Goal: Transaction & Acquisition: Purchase product/service

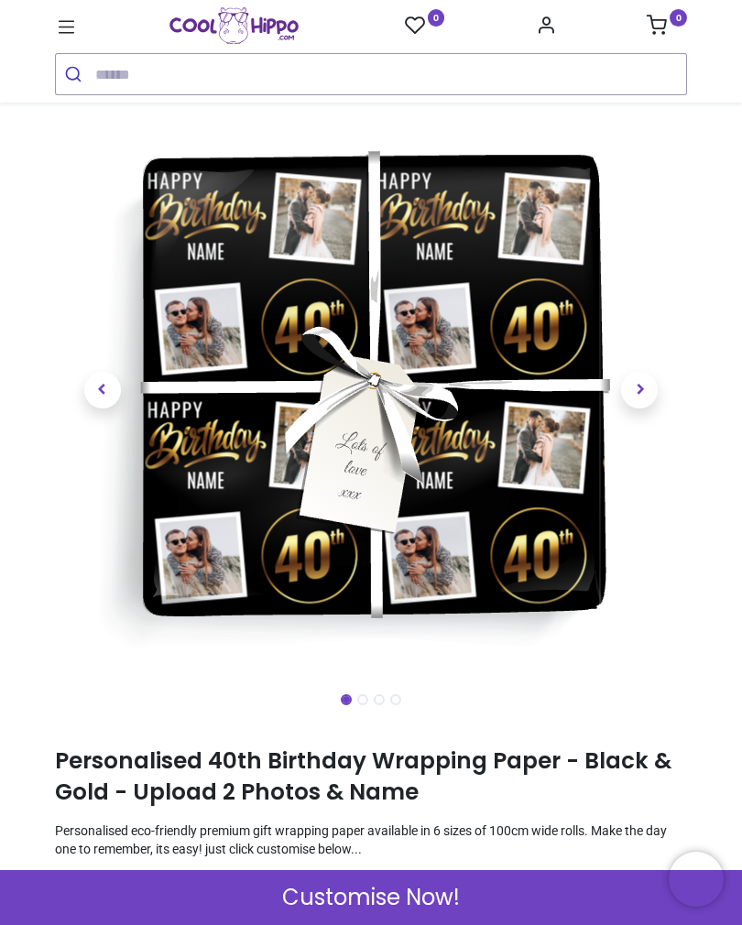
scroll to position [44, 0]
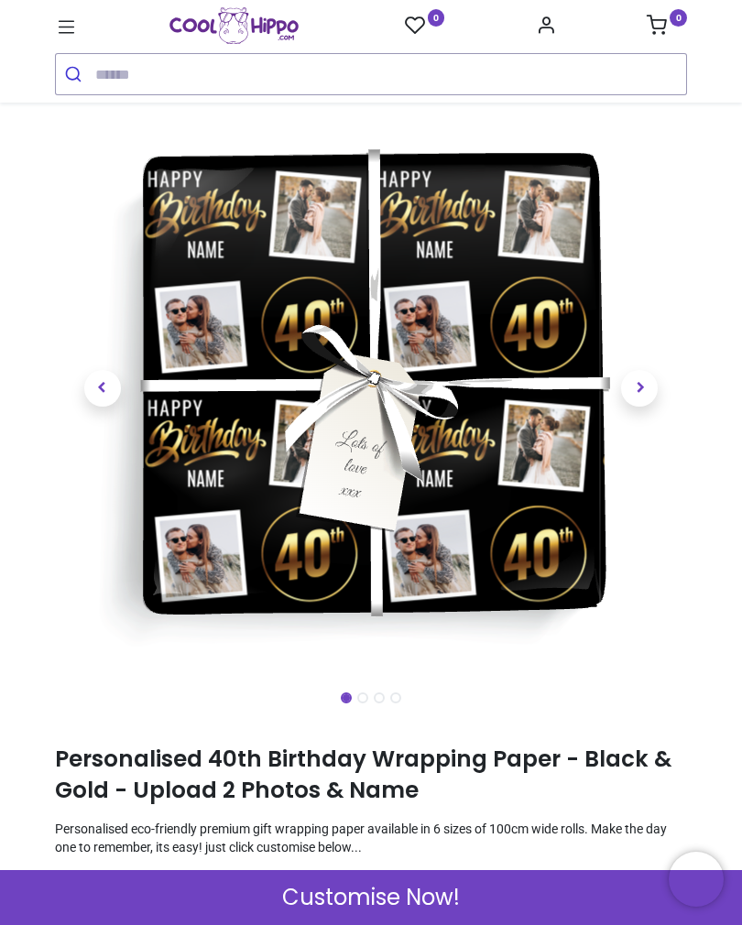
click at [426, 902] on span "Customise Now!" at bounding box center [371, 897] width 178 height 31
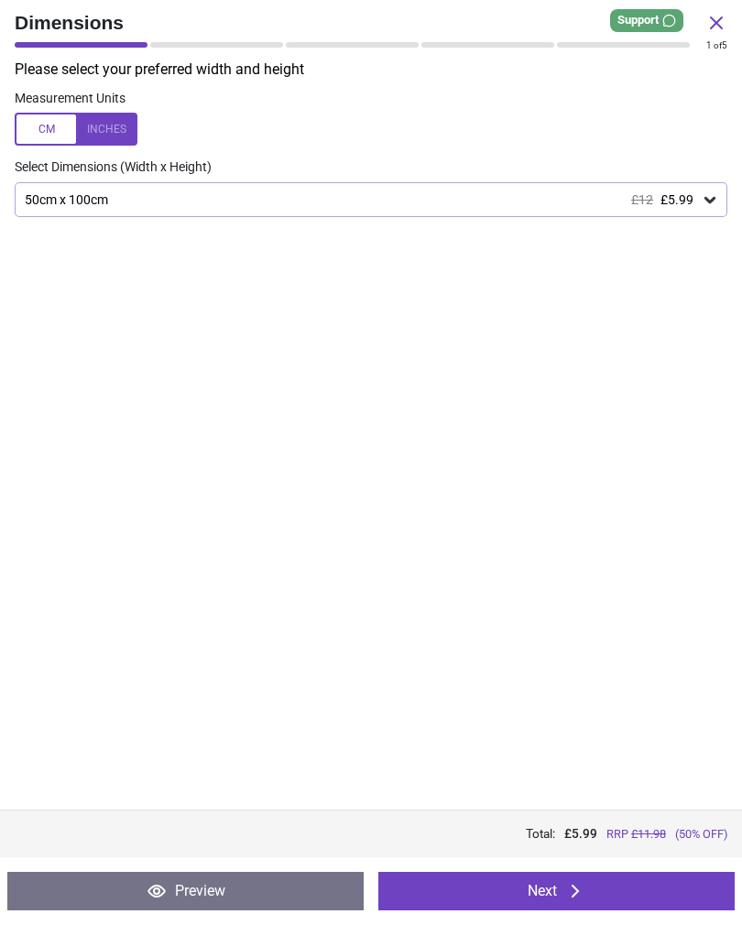
click at [622, 904] on button "Next" at bounding box center [556, 891] width 356 height 38
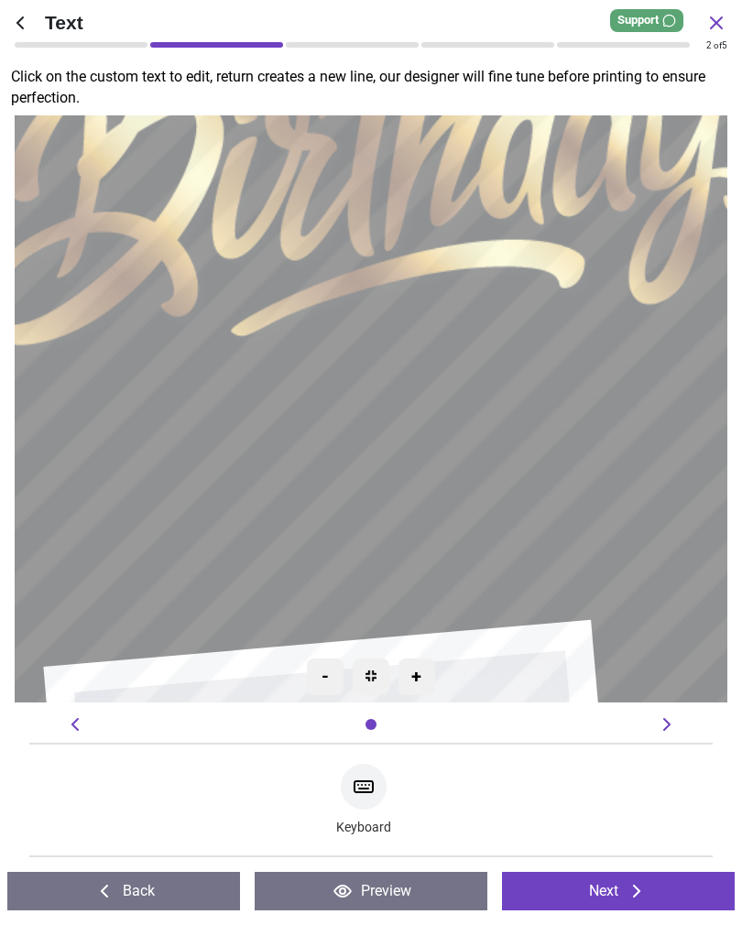
click at [562, 420] on textarea at bounding box center [371, 410] width 579 height 124
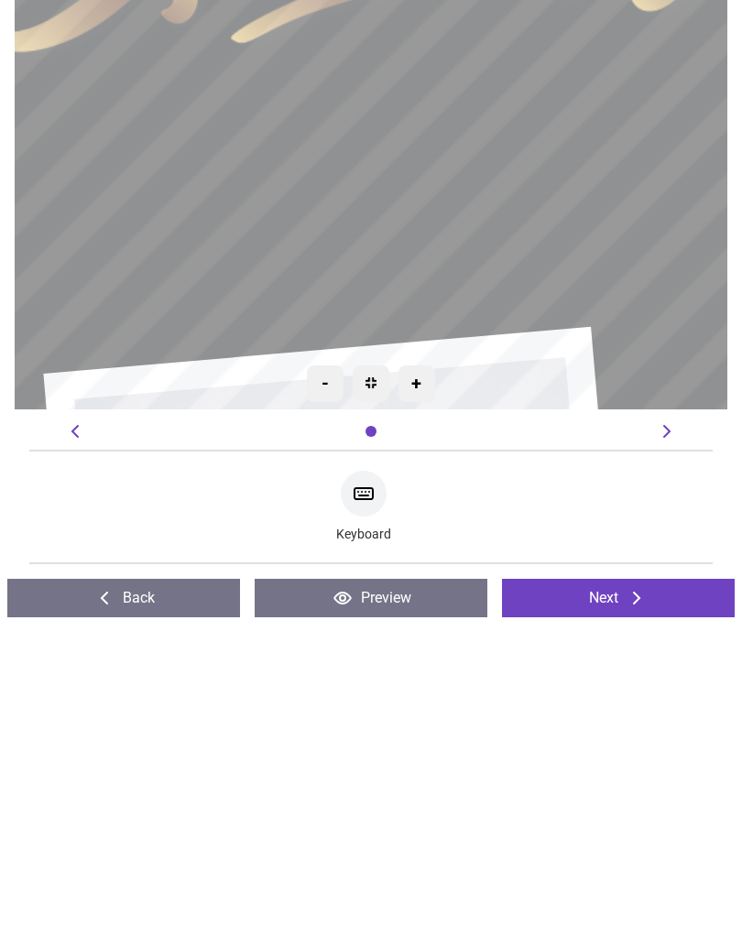
type textarea "*****"
click at [652, 872] on button "Next" at bounding box center [618, 891] width 233 height 38
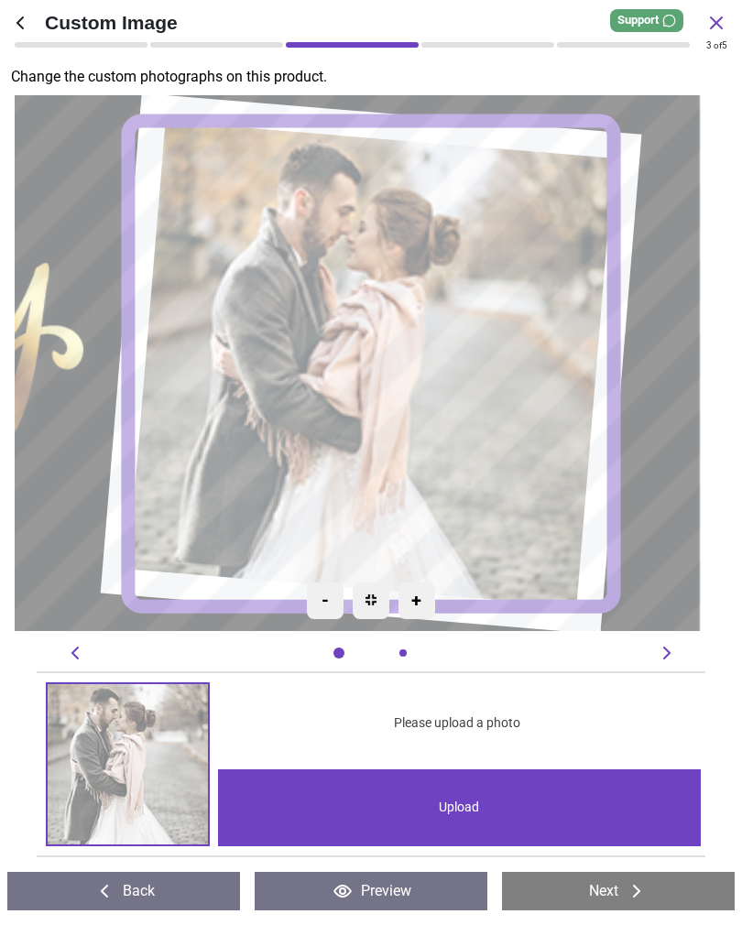
click at [481, 811] on div "Upload" at bounding box center [460, 808] width 484 height 77
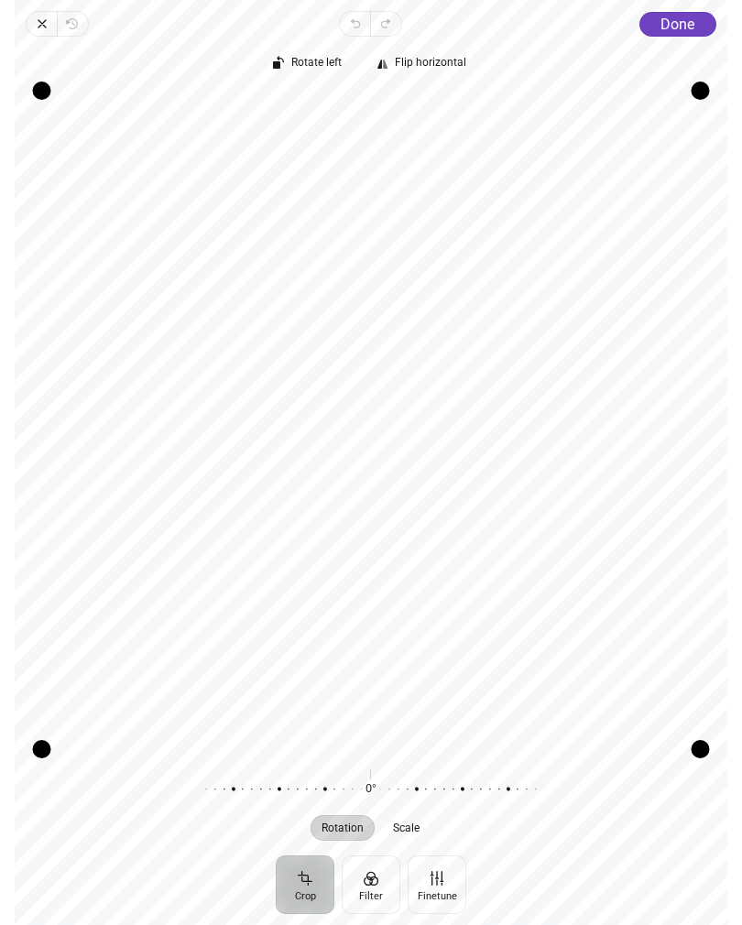
click at [39, 31] on span "Close" at bounding box center [41, 24] width 31 height 26
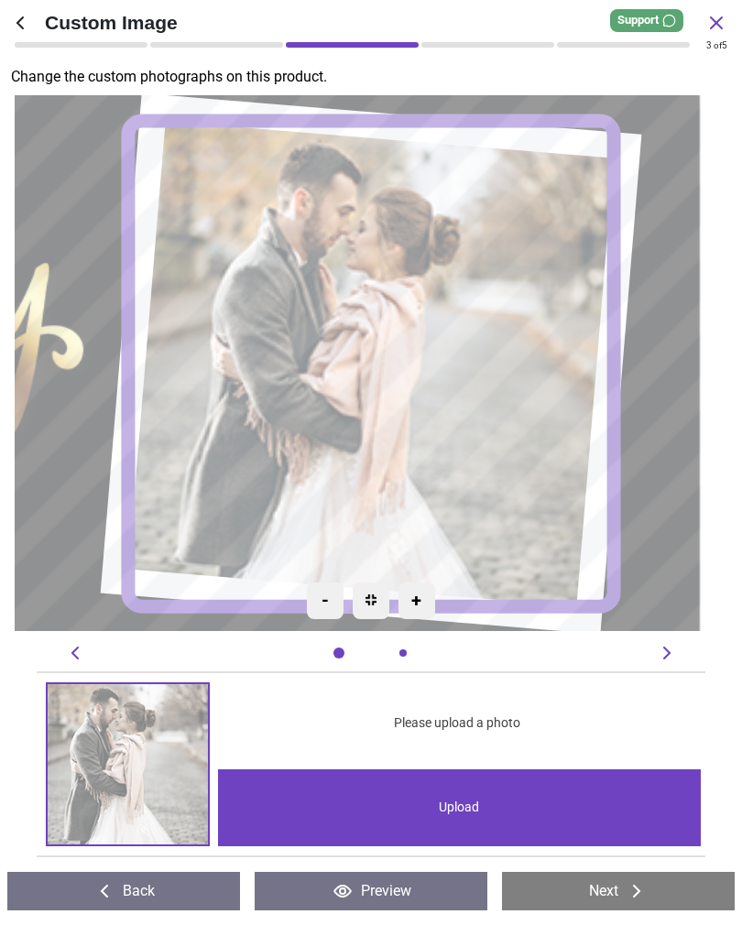
click at [502, 797] on div "Upload" at bounding box center [460, 808] width 484 height 77
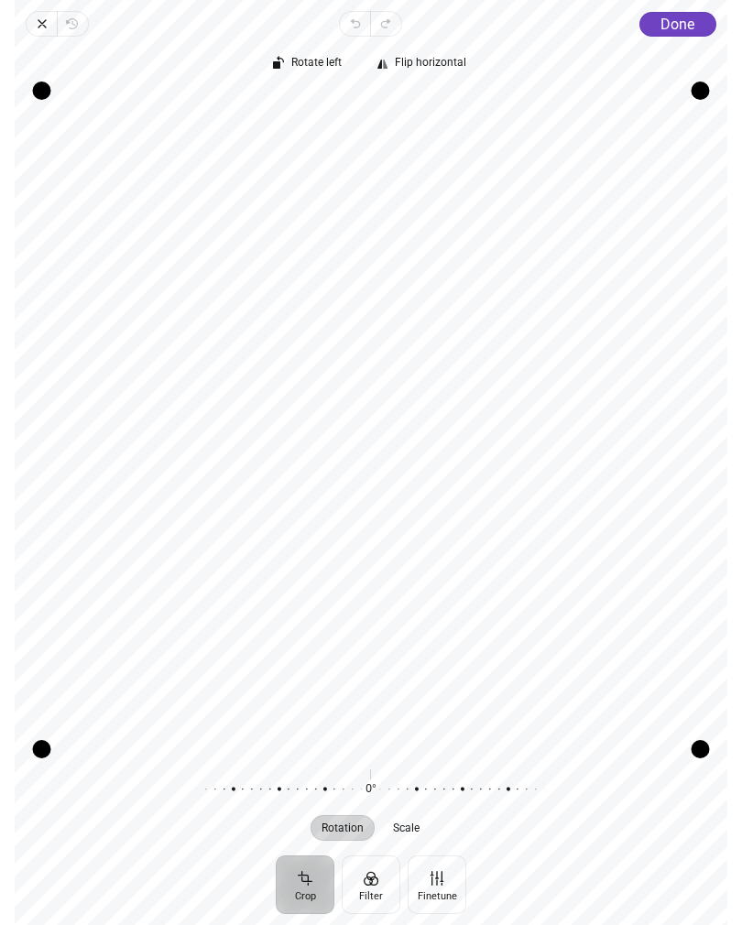
click at [685, 36] on button "Done" at bounding box center [677, 24] width 77 height 25
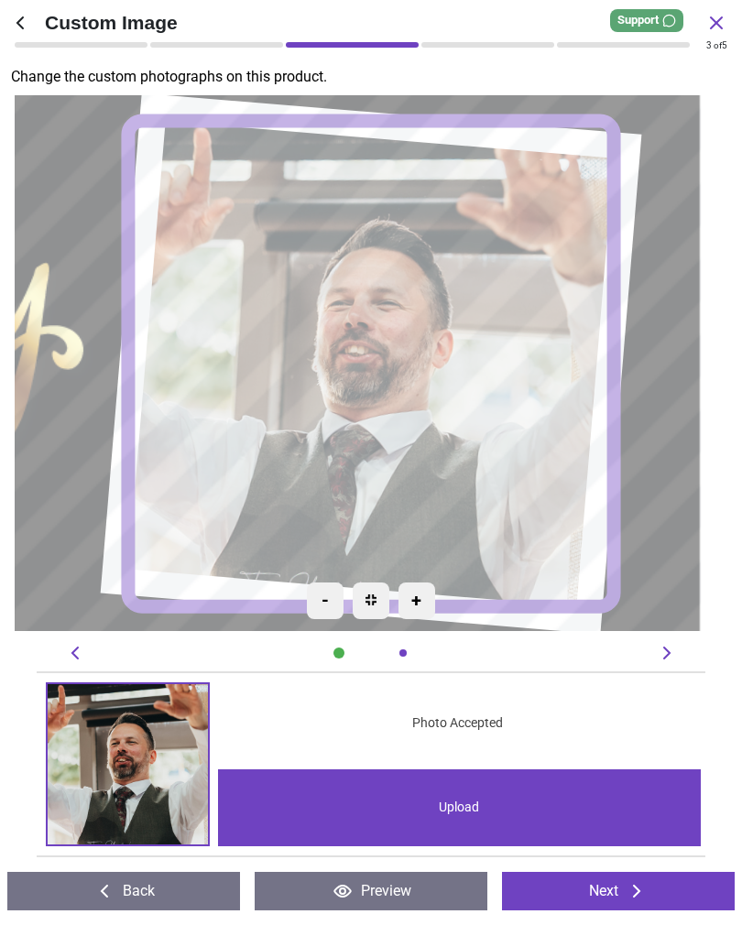
click at [628, 884] on icon at bounding box center [637, 891] width 22 height 22
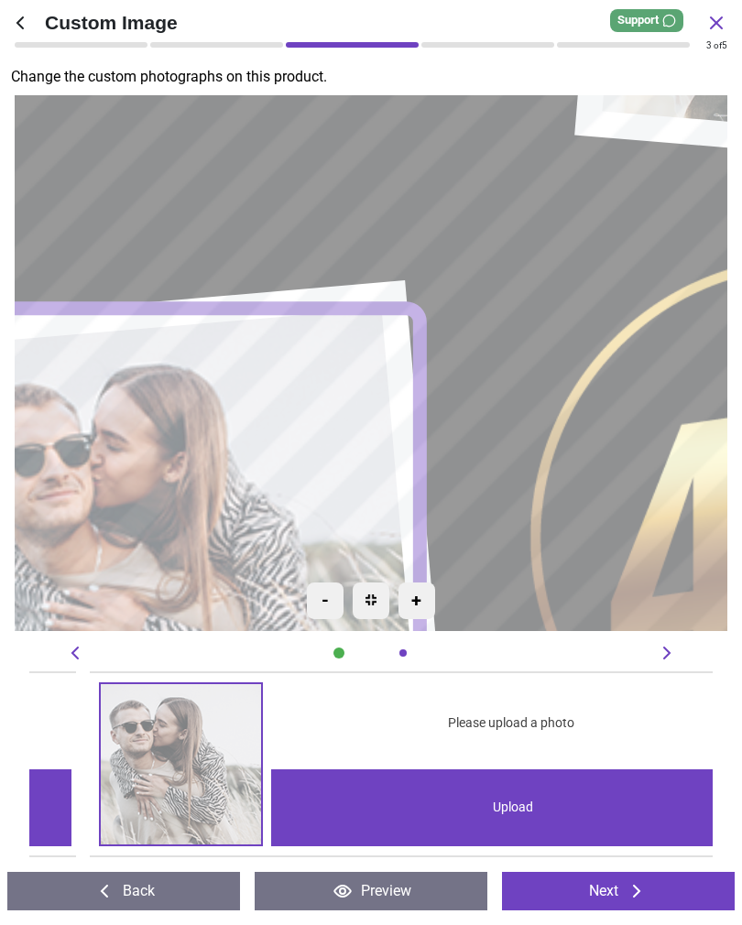
scroll to position [0, 683]
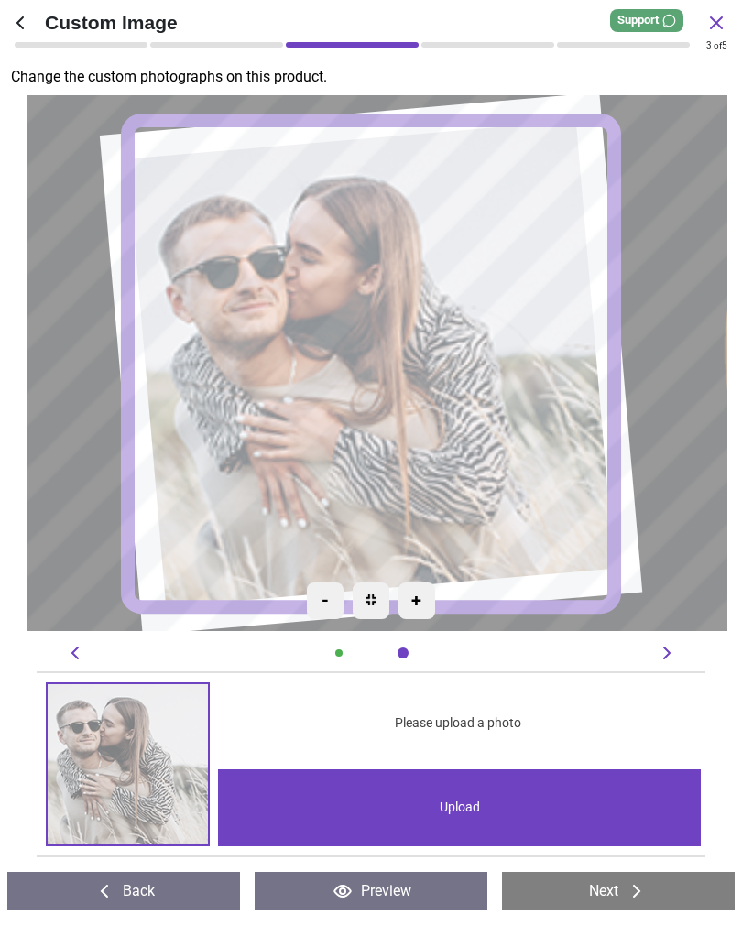
click at [544, 801] on div "Upload" at bounding box center [460, 808] width 484 height 77
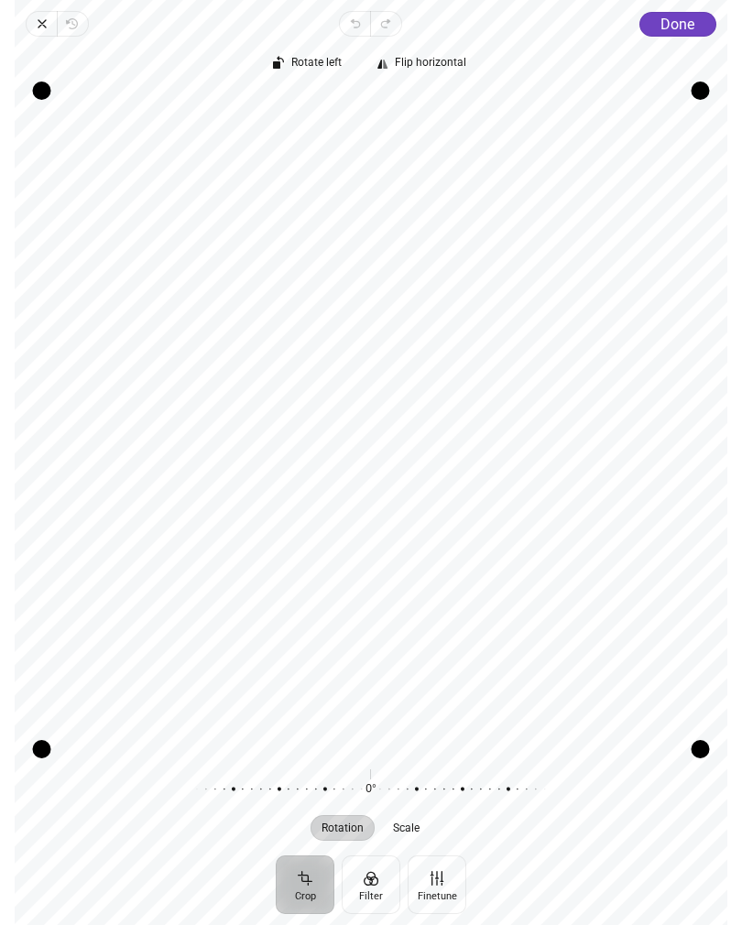
click at [680, 38] on div "Rotate left Flip horizontal Recenter Rotation Scale 0° Reset" at bounding box center [371, 446] width 713 height 819
click at [679, 24] on span "Done" at bounding box center [678, 24] width 34 height 17
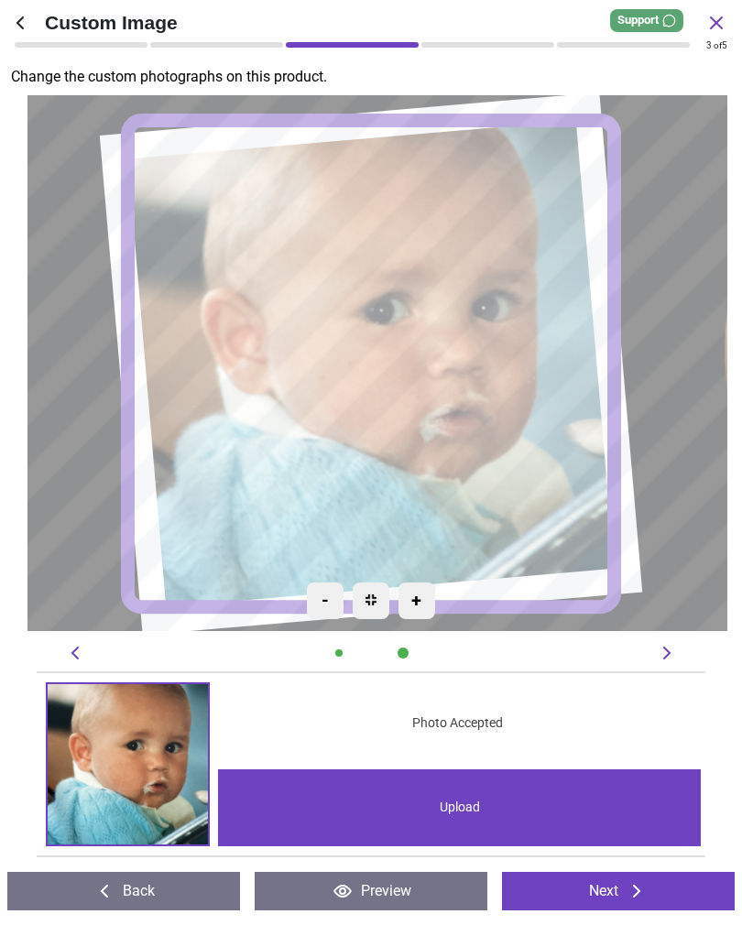
click at [426, 607] on div "+" at bounding box center [417, 601] width 37 height 37
click at [427, 604] on div "+" at bounding box center [417, 601] width 37 height 37
click at [421, 604] on div "+" at bounding box center [417, 601] width 37 height 37
click at [419, 606] on div "+" at bounding box center [417, 601] width 37 height 37
click at [366, 597] on img at bounding box center [371, 600] width 11 height 11
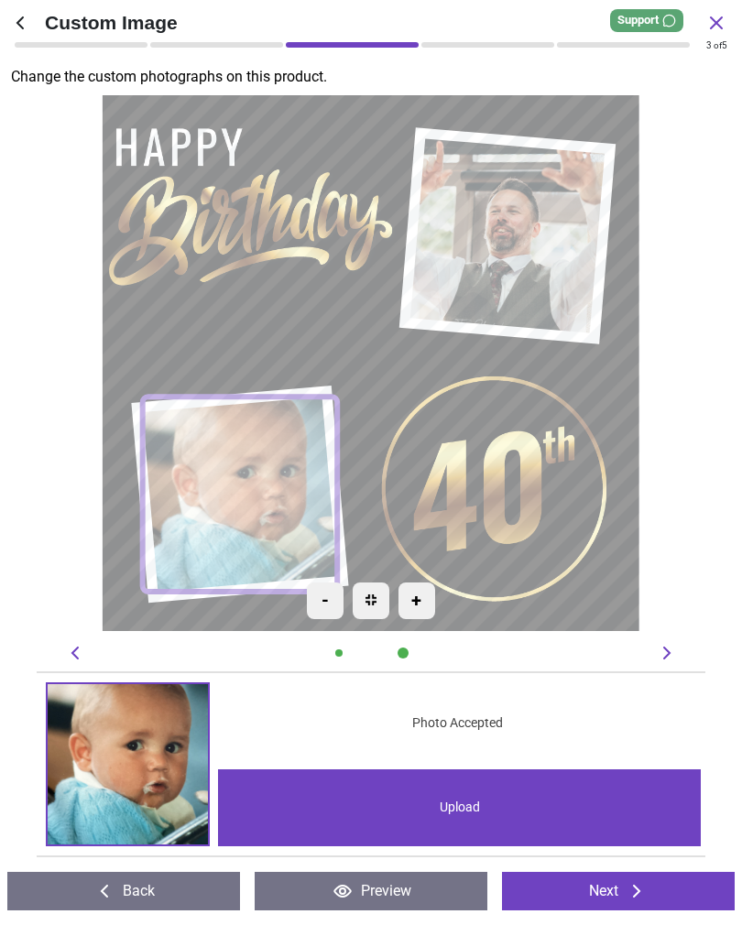
click at [321, 608] on div "-" at bounding box center [325, 601] width 37 height 37
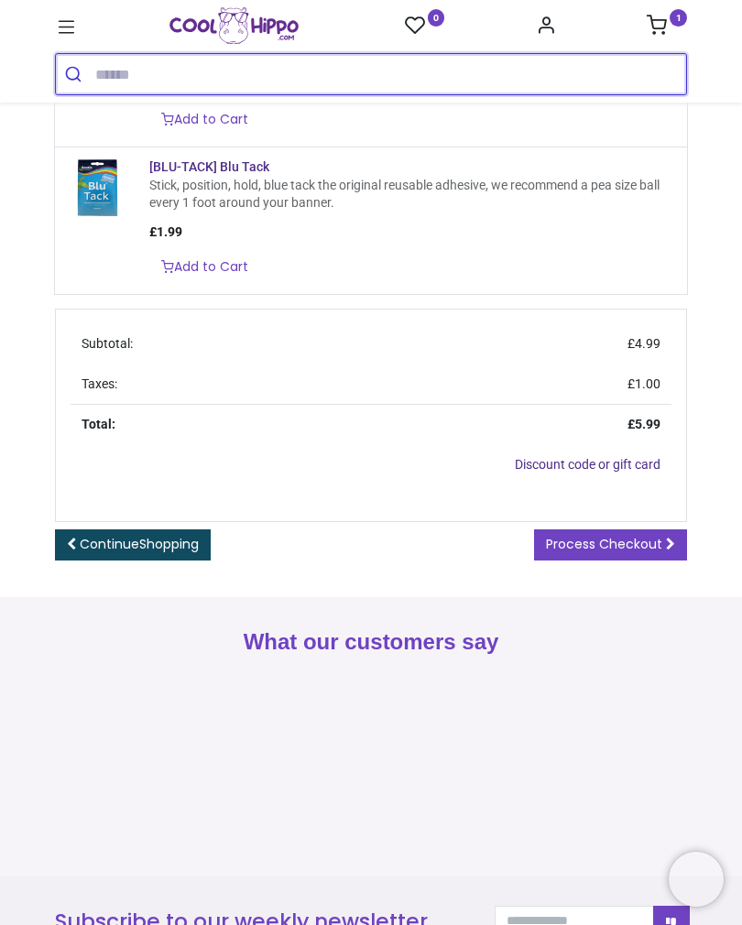
scroll to position [478, 0]
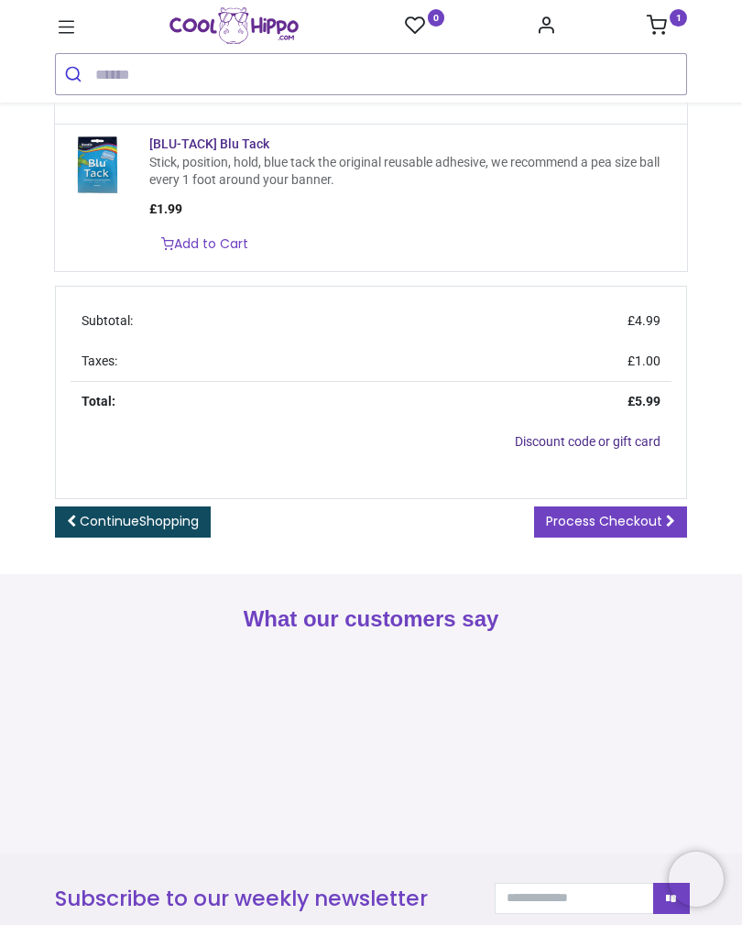
click at [675, 507] on link "Process Checkout" at bounding box center [610, 522] width 153 height 31
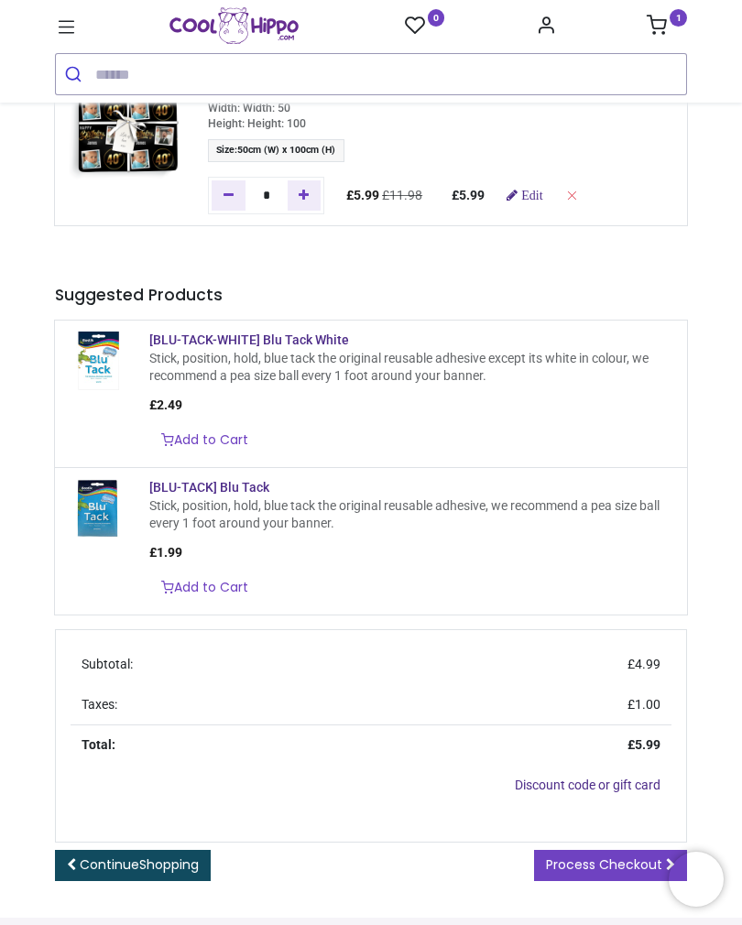
scroll to position [124, 0]
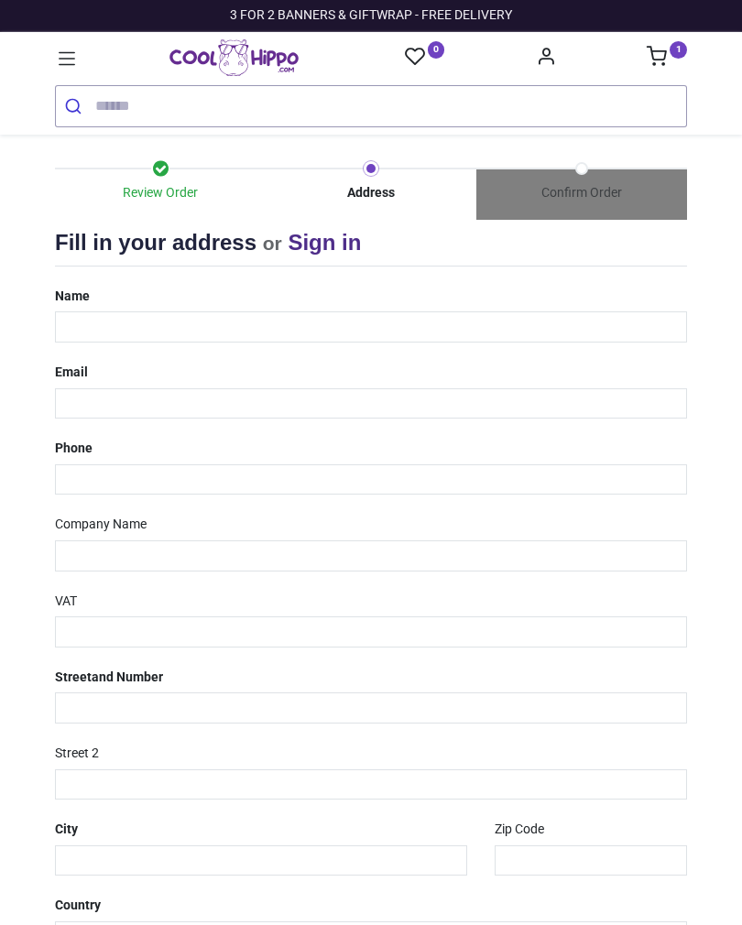
select select "***"
